Goal: Task Accomplishment & Management: Manage account settings

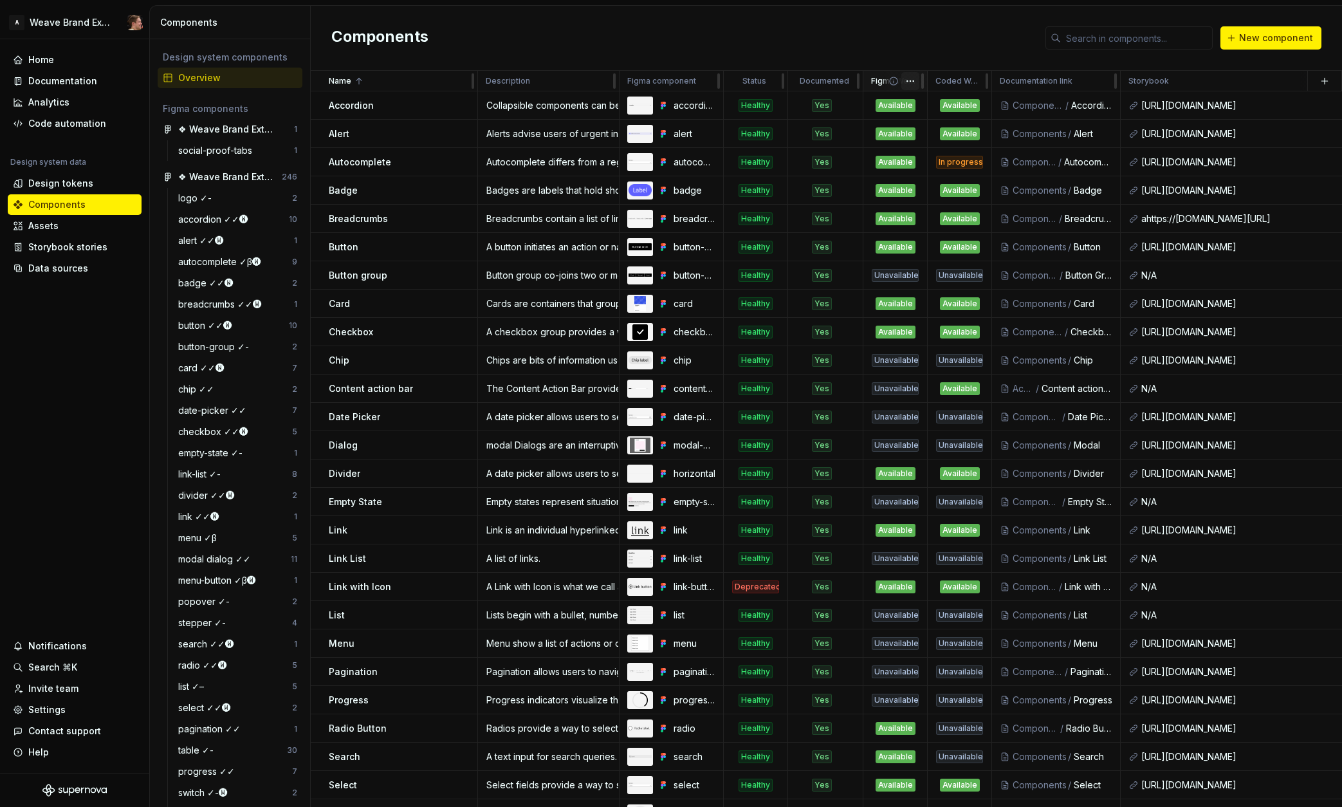
click at [906, 80] on html "A Weave Brand Extended Home Documentation Analytics Code automation Design syst…" at bounding box center [671, 403] width 1342 height 807
click at [933, 107] on span "Edit property" at bounding box center [967, 106] width 84 height 13
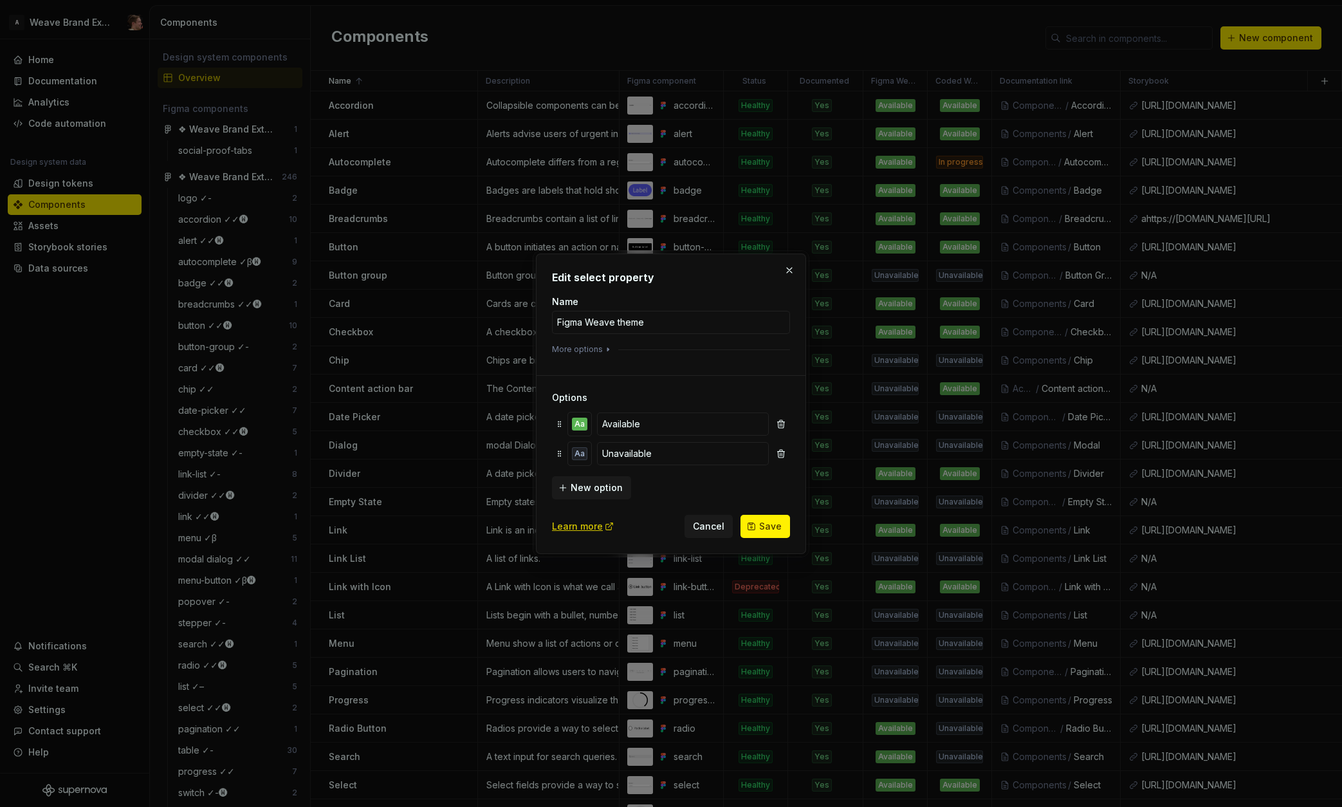
click at [658, 498] on div "New option" at bounding box center [671, 486] width 238 height 26
click at [703, 521] on span "Cancel" at bounding box center [709, 526] width 32 height 13
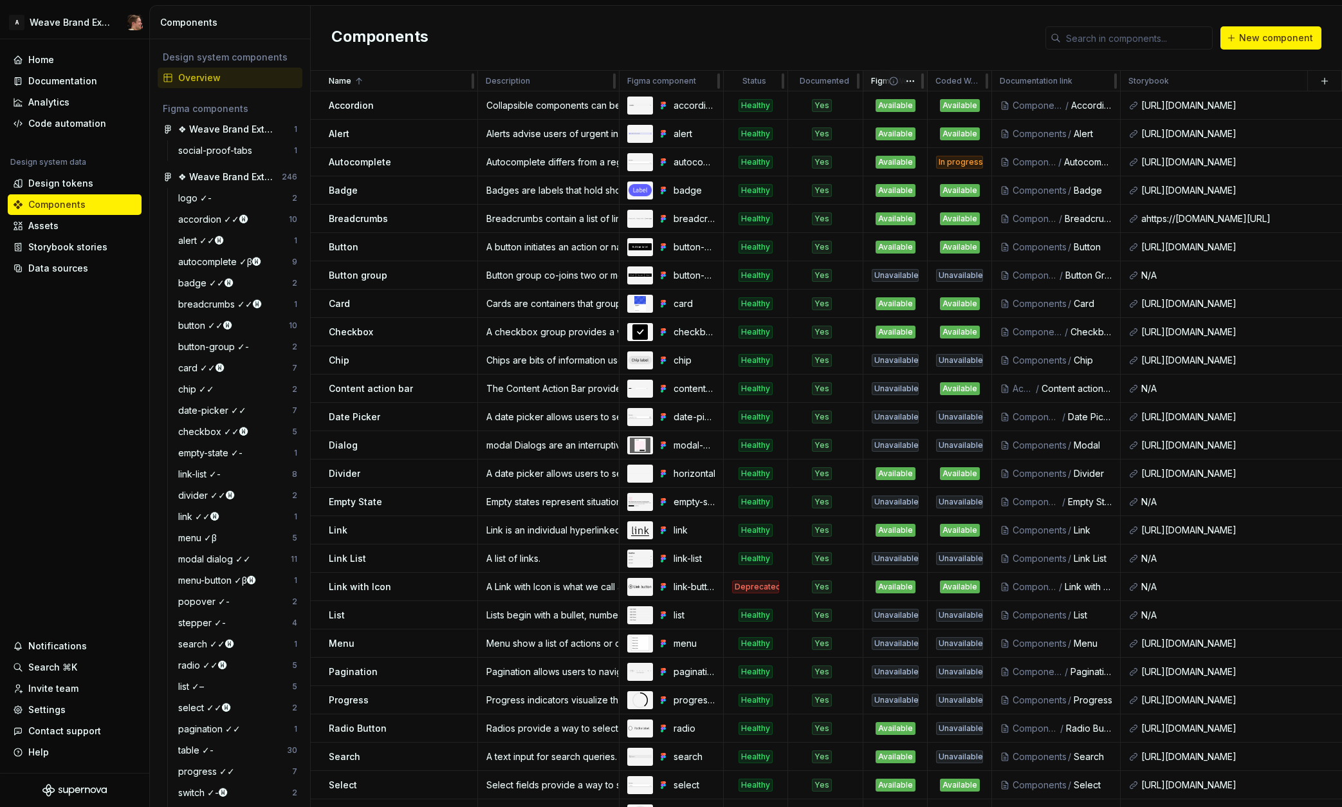
click at [891, 84] on icon at bounding box center [894, 81] width 8 height 8
click at [892, 80] on icon at bounding box center [893, 81] width 10 height 10
drag, startPoint x: 890, startPoint y: 55, endPoint x: 901, endPoint y: 82, distance: 30.0
click at [890, 55] on div "Components New component" at bounding box center [826, 38] width 1031 height 65
click at [909, 81] on html "A Weave Brand Extended Home Documentation Analytics Code automation Design syst…" at bounding box center [671, 403] width 1342 height 807
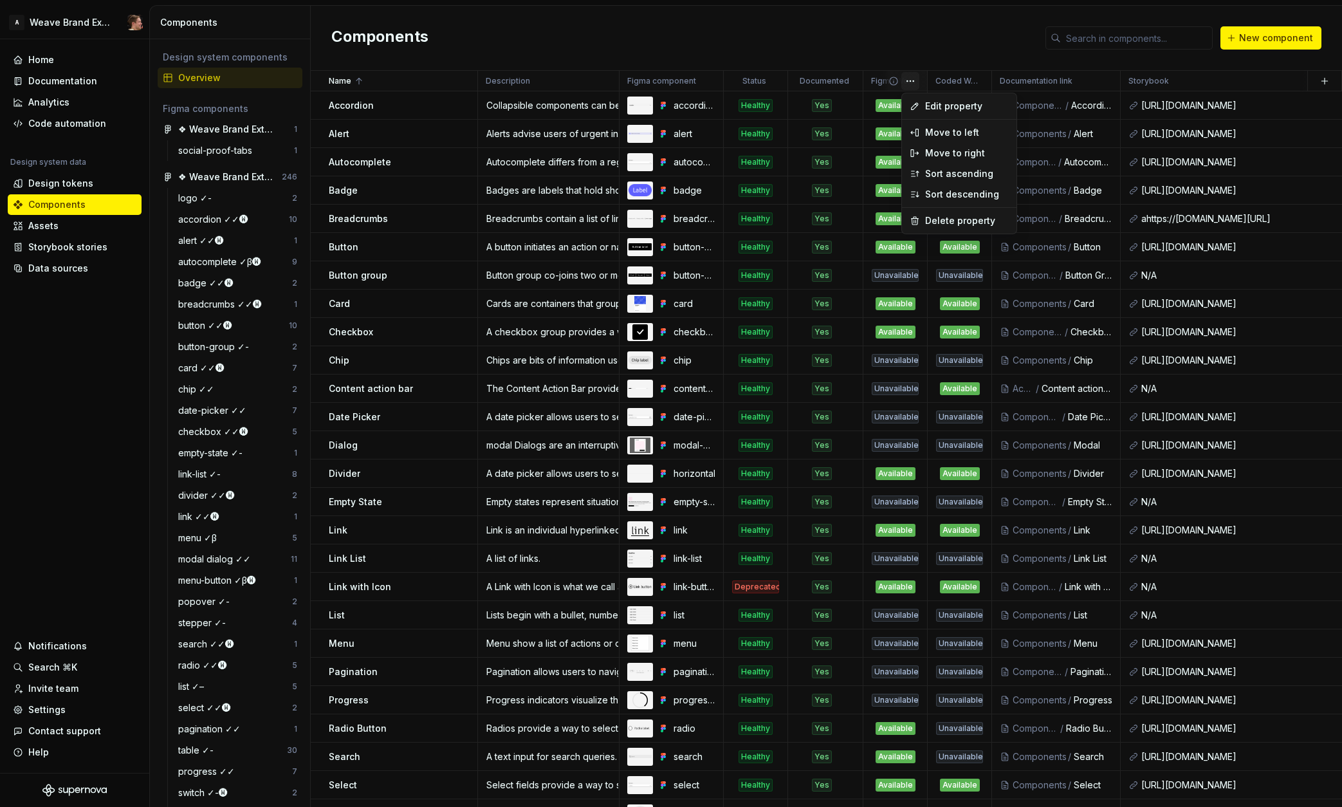
click at [857, 62] on html "A Weave Brand Extended Home Documentation Analytics Code automation Design syst…" at bounding box center [671, 403] width 1342 height 807
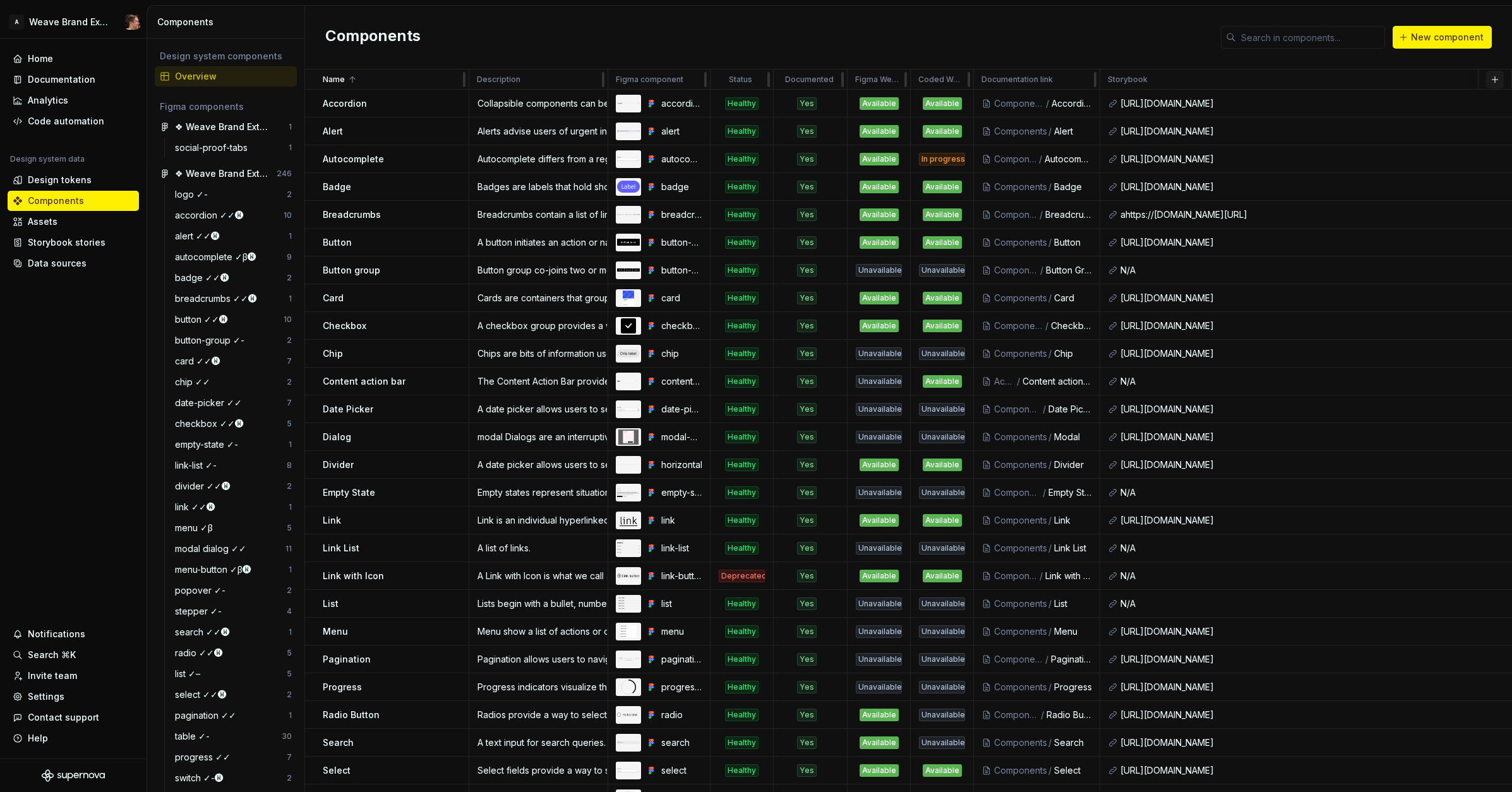
click at [1317, 79] on button "button" at bounding box center [1495, 79] width 18 height 18
click at [1317, 94] on span "New custom property" at bounding box center [1422, 104] width 145 height 21
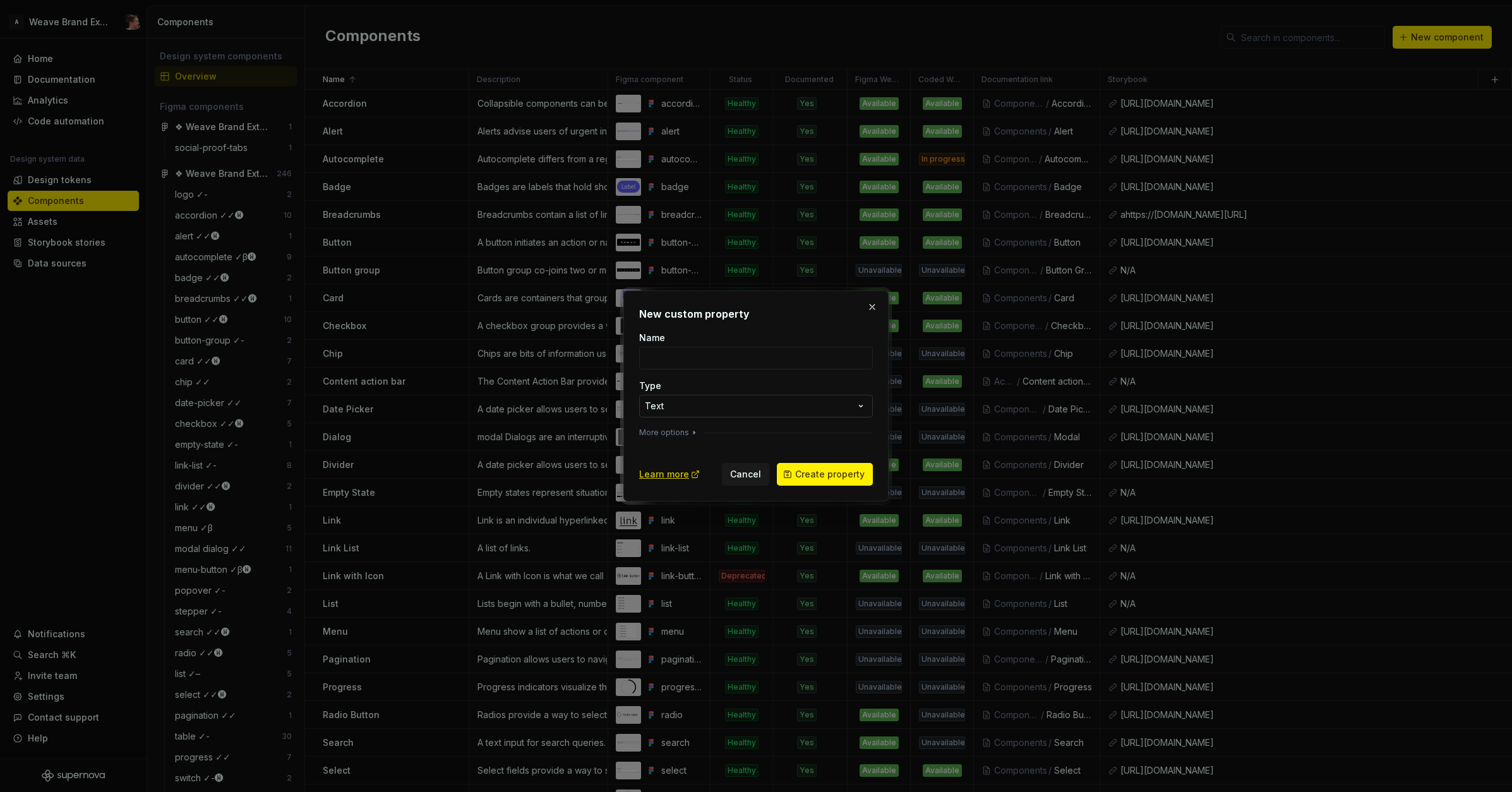
click at [695, 406] on div "**********" at bounding box center [756, 396] width 1512 height 792
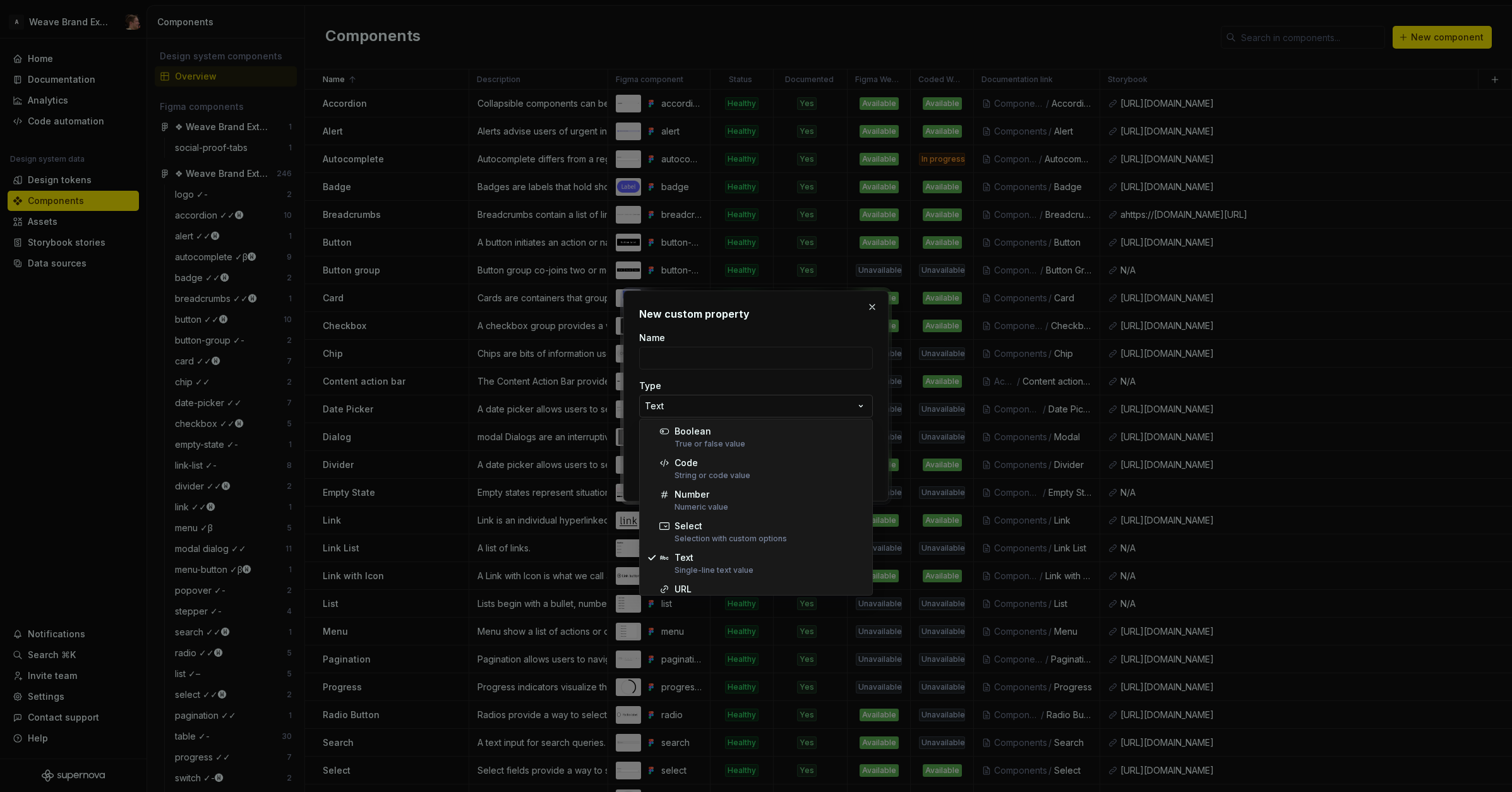
click at [709, 395] on div "**********" at bounding box center [756, 396] width 1512 height 792
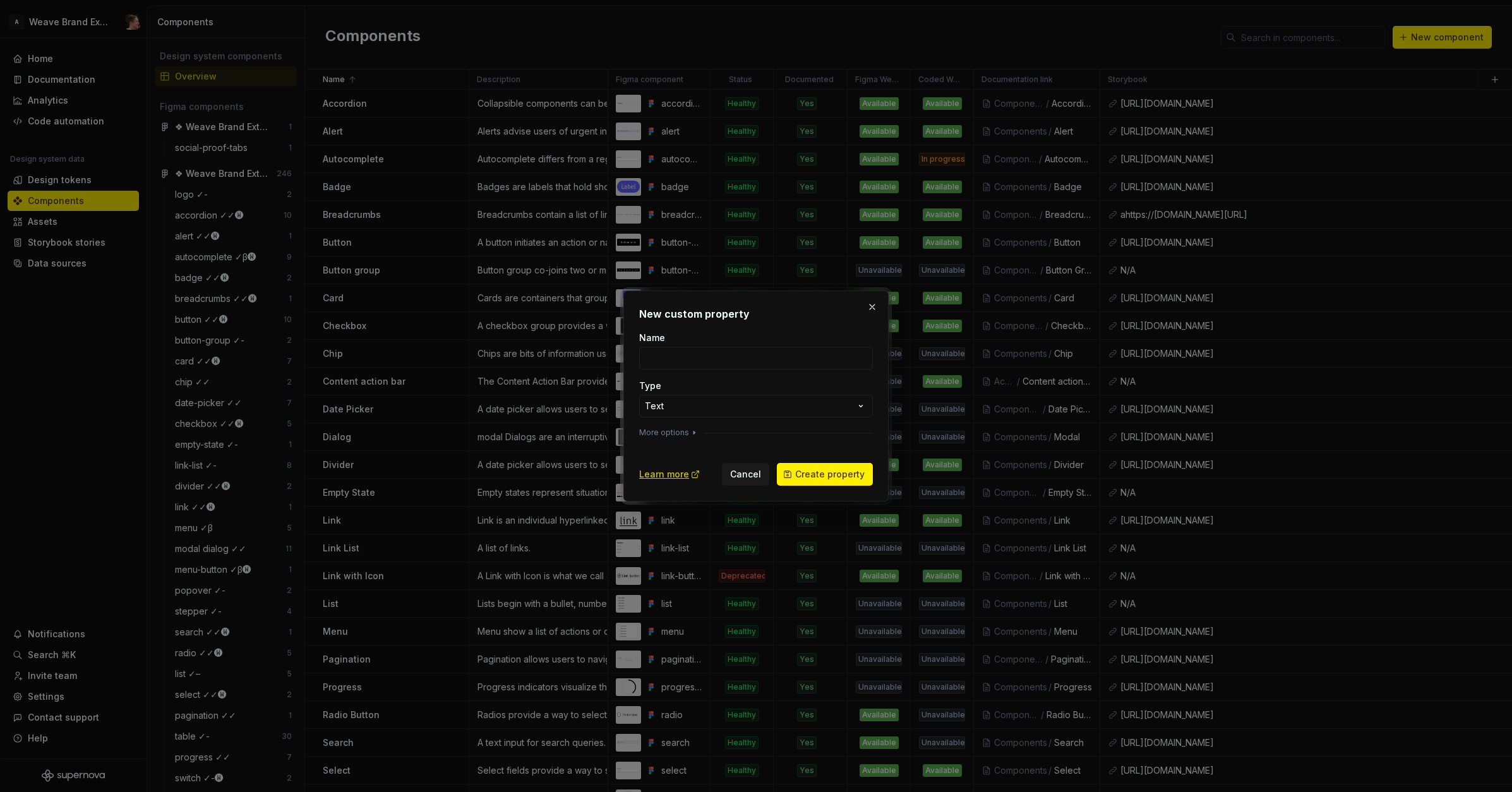
click at [700, 428] on div "More options" at bounding box center [756, 433] width 234 height 10
click at [679, 432] on button "More options" at bounding box center [669, 433] width 60 height 10
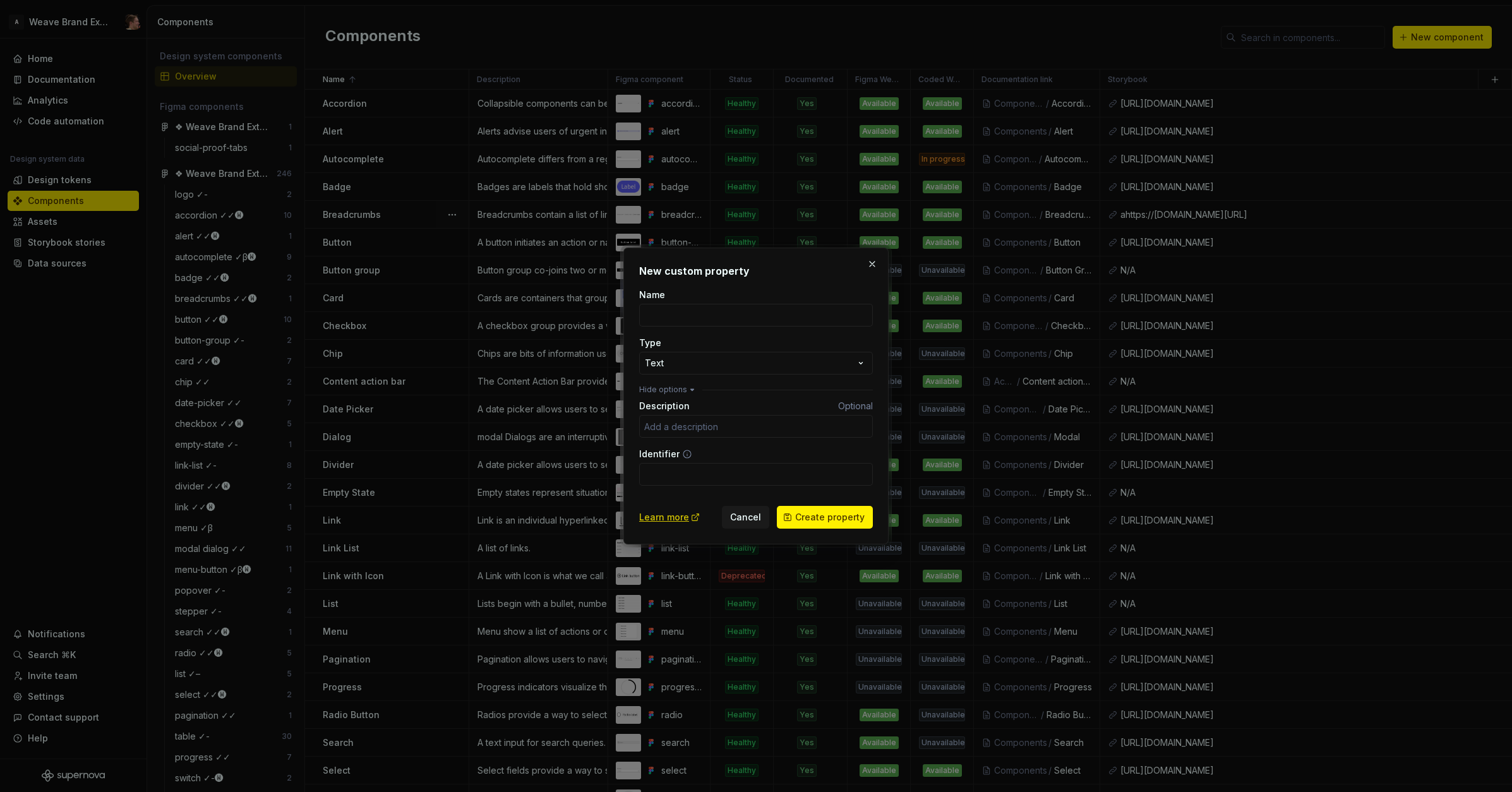
drag, startPoint x: 876, startPoint y: 261, endPoint x: 877, endPoint y: 228, distance: 33.0
click at [876, 261] on button "button" at bounding box center [872, 264] width 18 height 18
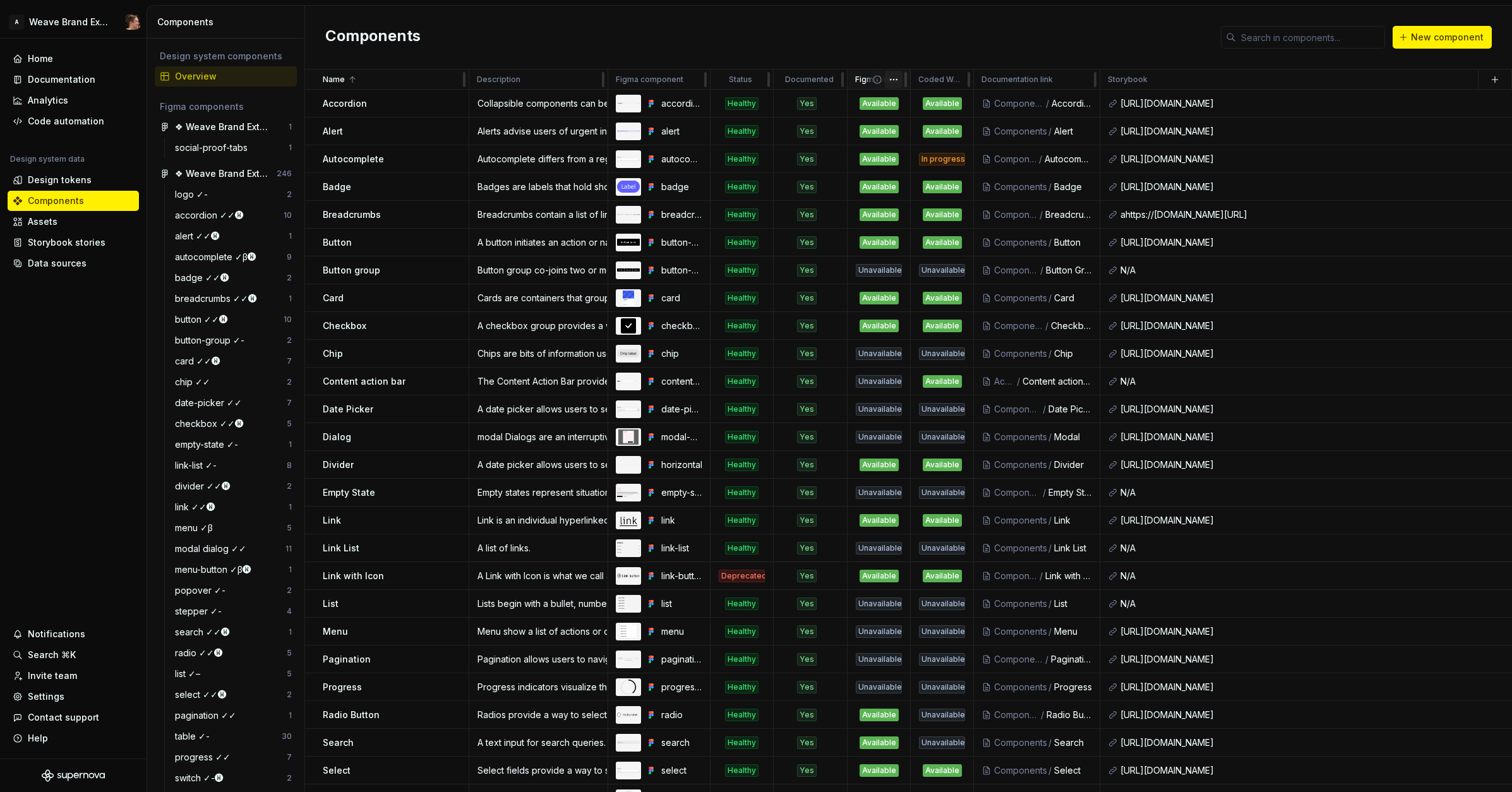
click at [891, 79] on html "A Weave Brand Extended Home Documentation Analytics Code automation Design syst…" at bounding box center [756, 396] width 1512 height 792
click at [907, 98] on div "Edit property" at bounding box center [942, 104] width 107 height 21
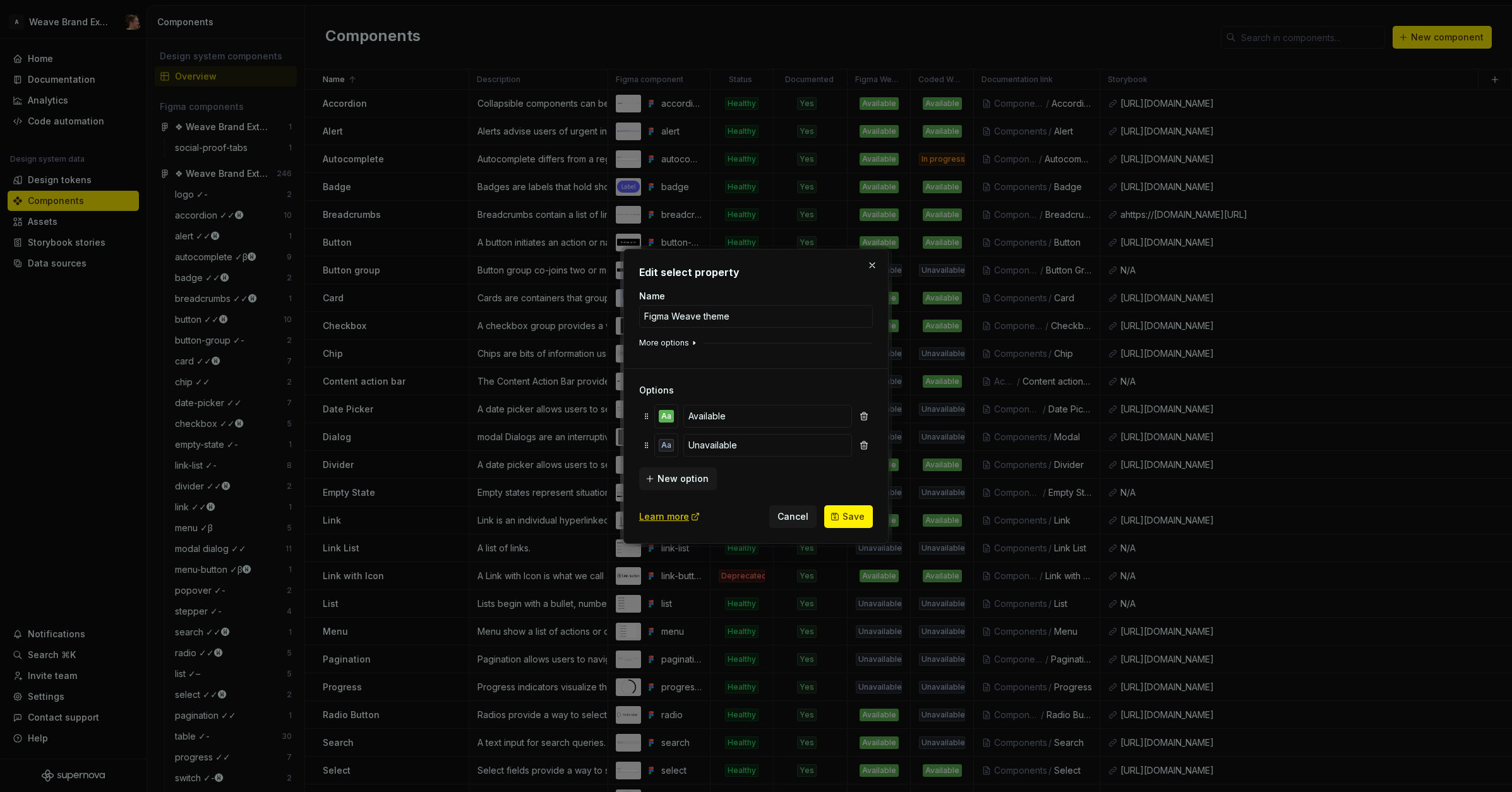
click at [675, 343] on button "More options" at bounding box center [669, 343] width 60 height 10
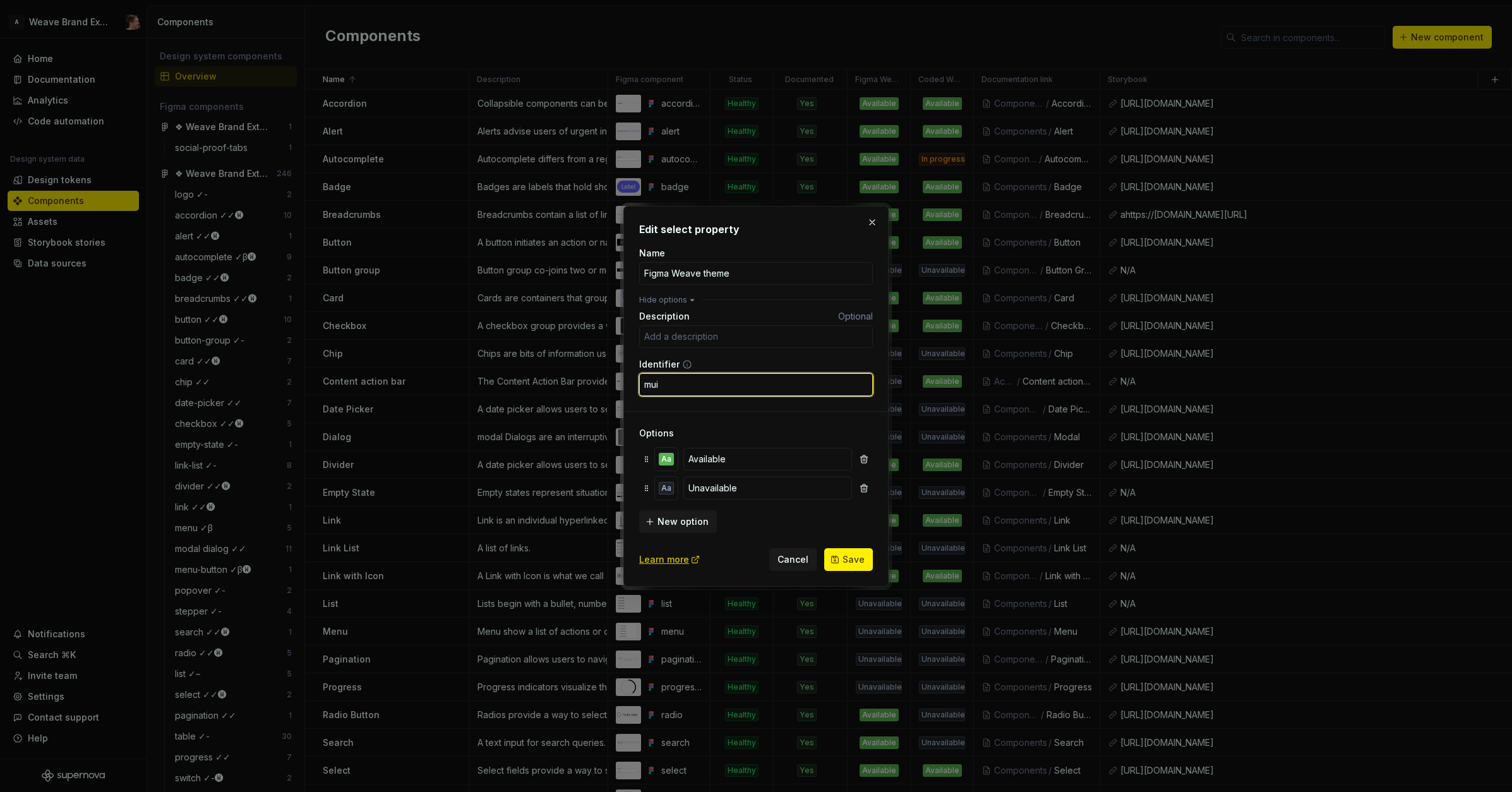
click at [718, 385] on input "mui" at bounding box center [756, 384] width 234 height 23
type input "figmaSt"
type input "d"
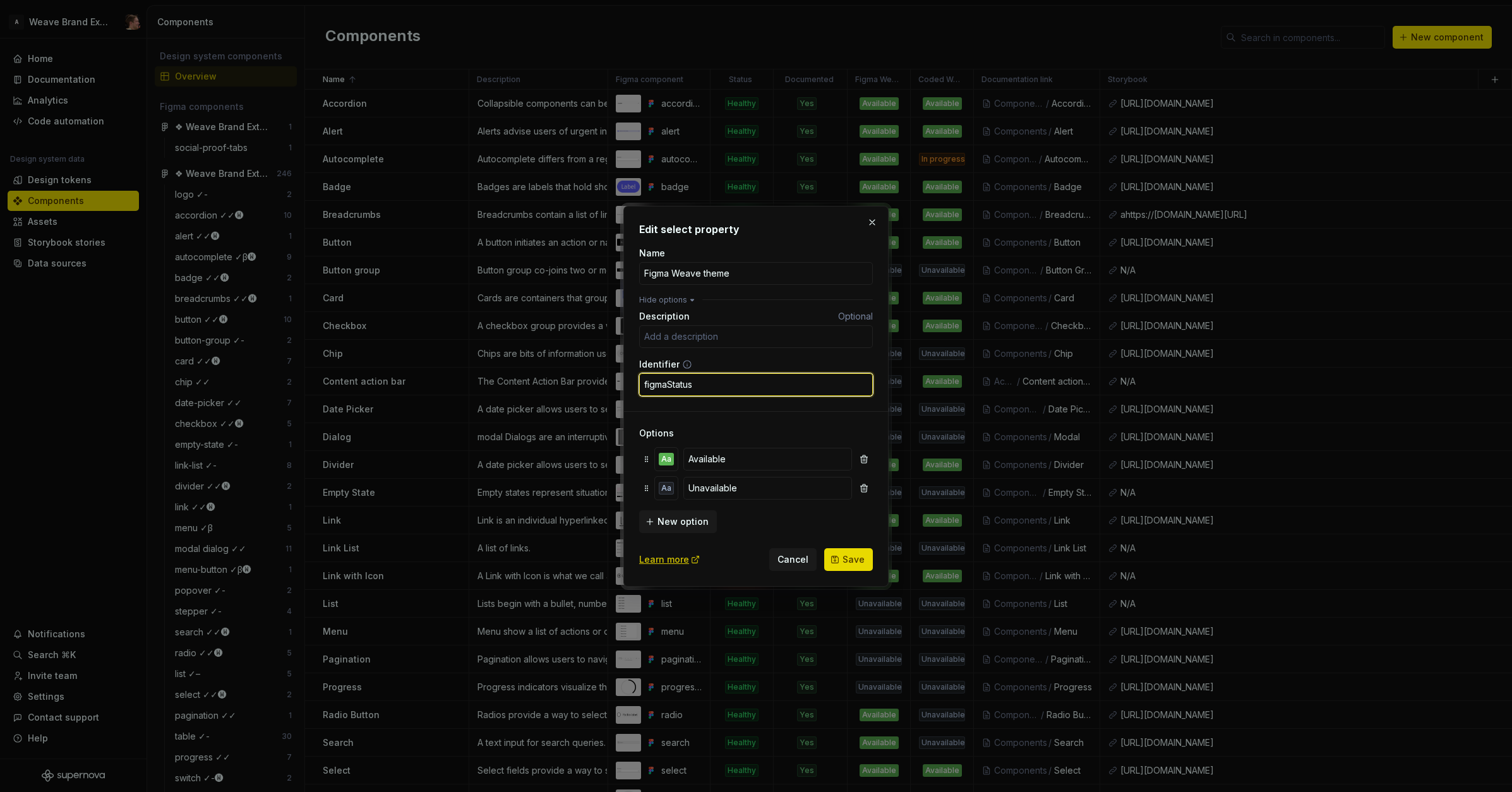
type input "figmaStatus"
click at [848, 559] on span "Save" at bounding box center [853, 559] width 23 height 13
